Goal: Task Accomplishment & Management: Manage account settings

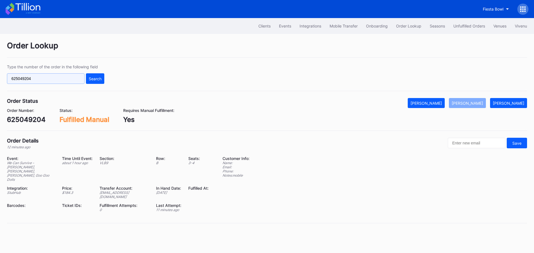
click at [53, 82] on input "625049204" at bounding box center [46, 78] width 78 height 11
paste input "75828295"
click at [95, 77] on div "Search" at bounding box center [95, 78] width 13 height 5
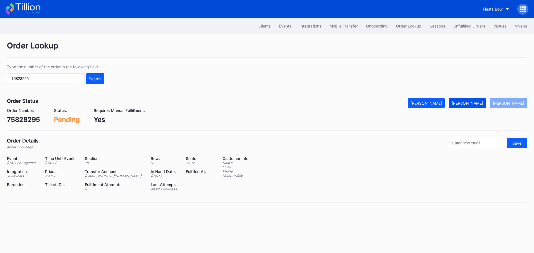
click at [470, 103] on div "[PERSON_NAME]" at bounding box center [466, 103] width 31 height 5
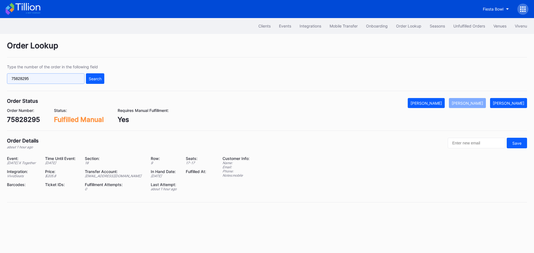
click at [67, 78] on input "75828295" at bounding box center [46, 78] width 78 height 11
paste input "9396"
click at [97, 77] on div "Search" at bounding box center [95, 78] width 13 height 5
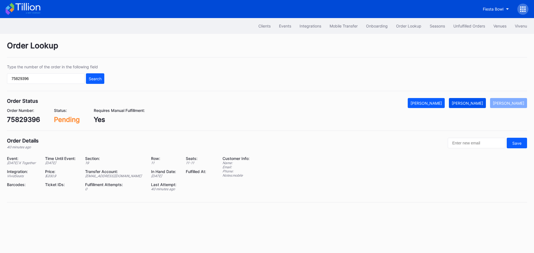
click at [479, 101] on div "[PERSON_NAME]" at bounding box center [466, 103] width 31 height 5
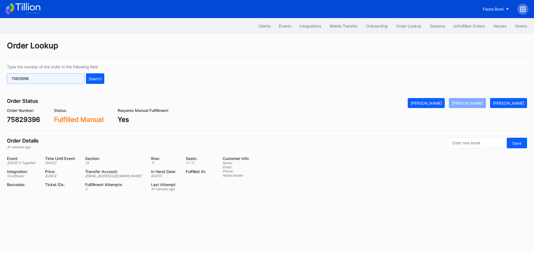
click at [63, 77] on input "75829396" at bounding box center [46, 78] width 78 height 11
paste input "8227"
type input "75828227"
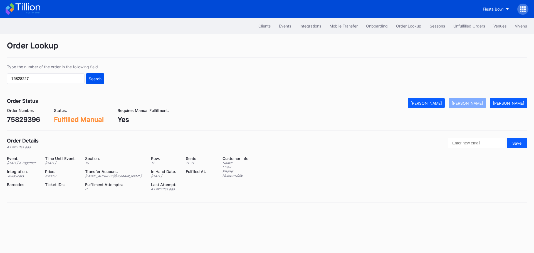
click at [99, 76] on div "Search" at bounding box center [95, 78] width 13 height 5
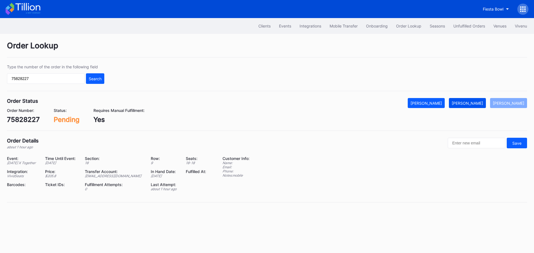
click at [473, 101] on div "[PERSON_NAME]" at bounding box center [466, 103] width 31 height 5
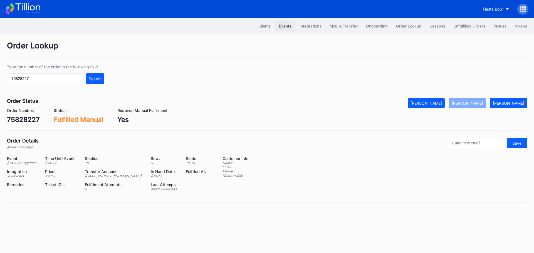
click at [281, 27] on div "Events" at bounding box center [285, 26] width 12 height 5
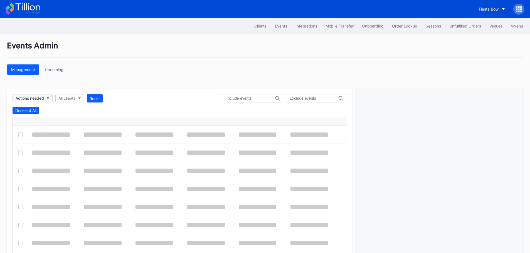
click at [39, 99] on div "Actions needed" at bounding box center [30, 98] width 28 height 5
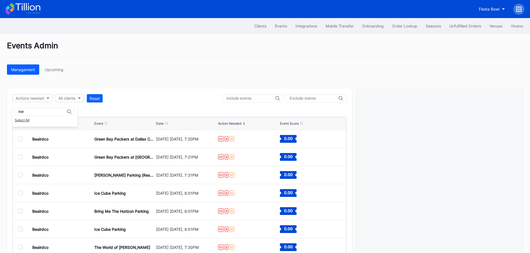
type input "m"
click at [83, 98] on button "All clients" at bounding box center [69, 98] width 29 height 8
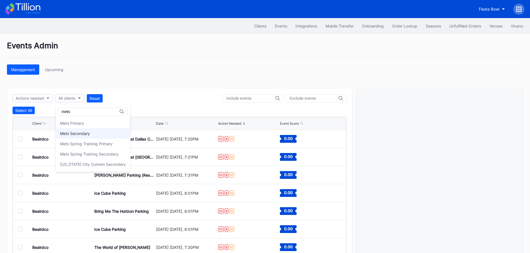
type input "mets"
click at [87, 131] on div "Mets Secondary" at bounding box center [93, 133] width 74 height 10
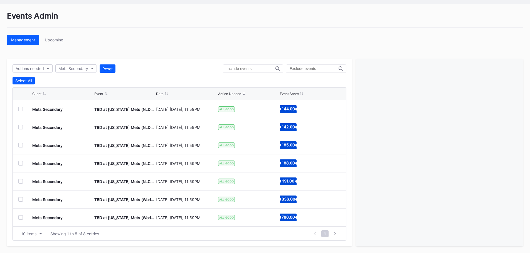
drag, startPoint x: 20, startPoint y: 109, endPoint x: 73, endPoint y: 106, distance: 52.6
click at [20, 109] on div at bounding box center [20, 109] width 4 height 4
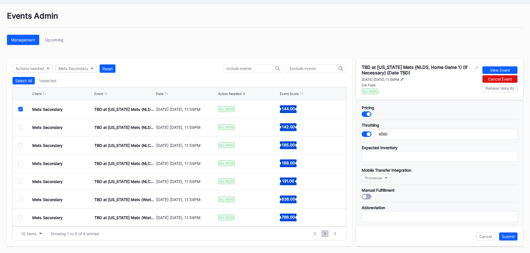
click at [403, 79] on icon at bounding box center [401, 79] width 3 height 3
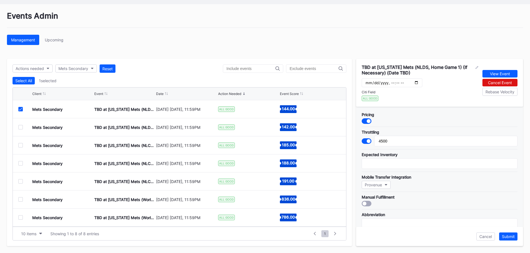
click at [451, 76] on div "TBD at [US_STATE] Mets (NLDS, Home Game 1) (If Necessary) (Date TBD) Citi Field…" at bounding box center [419, 82] width 116 height 37
click at [485, 236] on div "Cancel" at bounding box center [485, 236] width 13 height 5
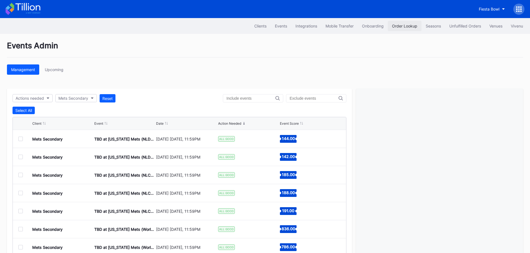
click at [402, 26] on div "Order Lookup" at bounding box center [404, 26] width 25 height 5
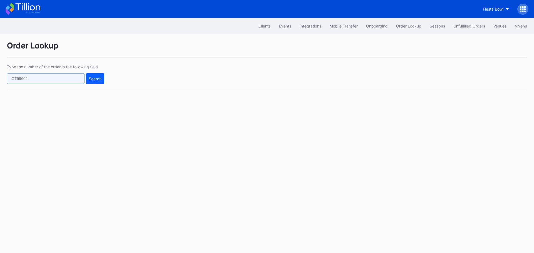
click at [69, 81] on input "text" at bounding box center [46, 78] width 78 height 11
paste input "127798179"
type input "127798179"
click at [101, 77] on div "Search" at bounding box center [95, 78] width 13 height 5
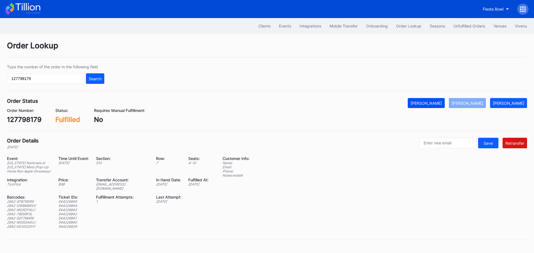
click at [443, 106] on button "[PERSON_NAME]" at bounding box center [426, 103] width 37 height 10
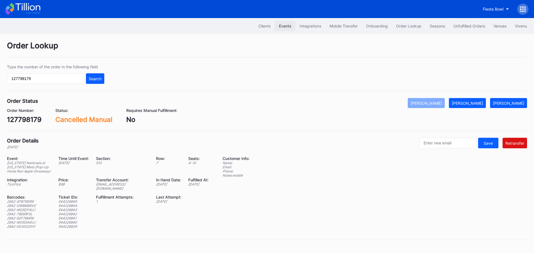
click at [281, 27] on div "Events" at bounding box center [285, 26] width 12 height 5
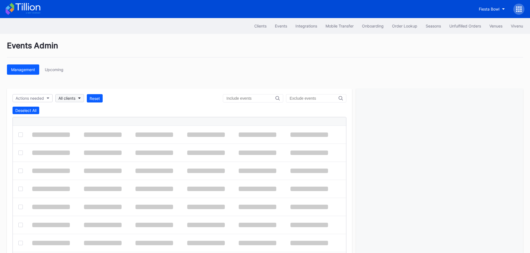
click at [75, 96] on div "All clients" at bounding box center [66, 98] width 17 height 5
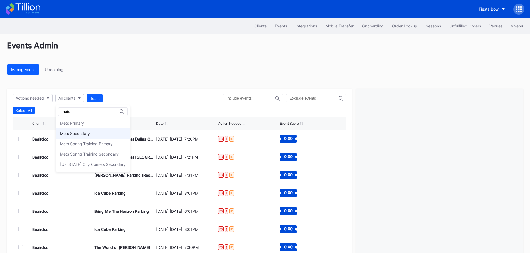
type input "mets"
click at [101, 130] on div "Mets Secondary" at bounding box center [93, 133] width 74 height 10
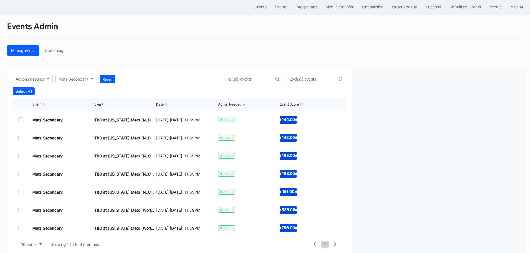
scroll to position [30, 0]
